Goal: Find specific page/section: Locate item on page

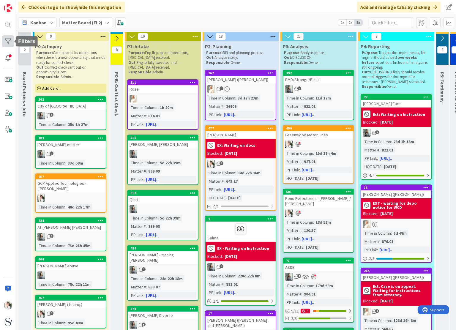
click at [10, 40] on div at bounding box center [8, 41] width 12 height 12
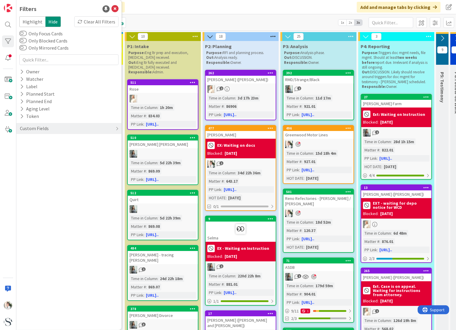
click at [51, 168] on div "Filters Highlight Hide Clear All Filters Only Focus Cards Only Blocked Cards On…" at bounding box center [68, 165] width 105 height 330
click at [21, 87] on icon at bounding box center [22, 86] width 4 height 5
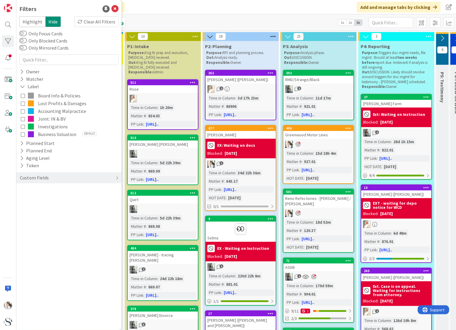
click at [25, 134] on button "Business Valuation Default" at bounding box center [69, 134] width 96 height 8
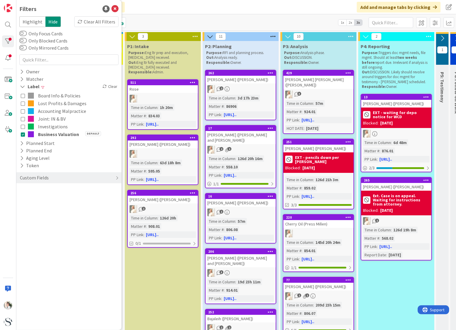
click at [341, 92] on div "429 [PERSON_NAME] [PERSON_NAME] ([PERSON_NAME]) 3 Time in Column : 57m Matter #…" at bounding box center [318, 102] width 71 height 64
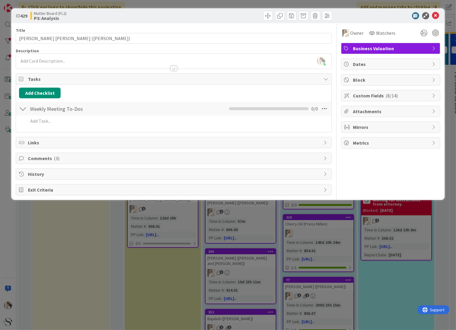
click at [403, 95] on span "Custom Fields ( 8/14 )" at bounding box center [391, 95] width 76 height 7
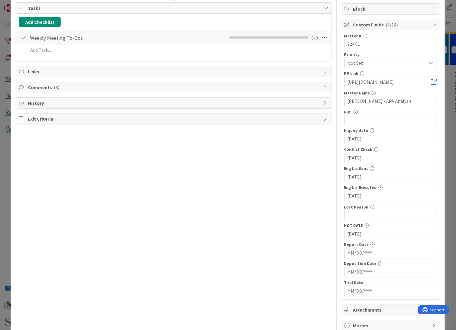
scroll to position [89, 0]
